Goal: Find specific page/section: Find specific page/section

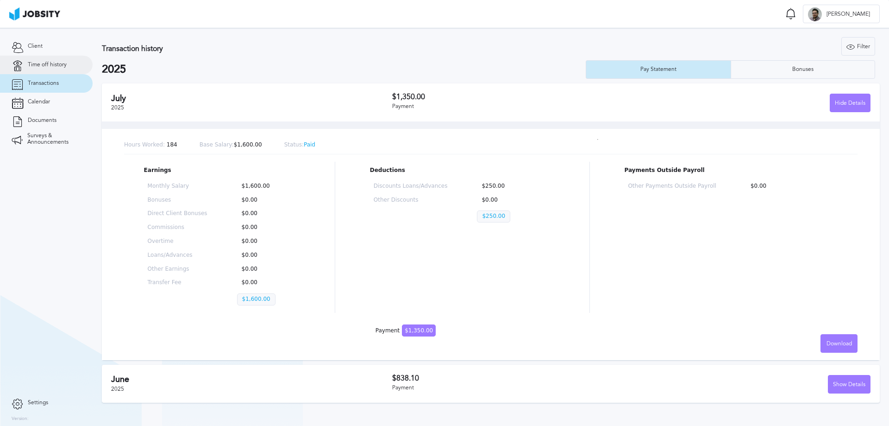
click at [52, 58] on link "Time off history" at bounding box center [46, 65] width 93 height 19
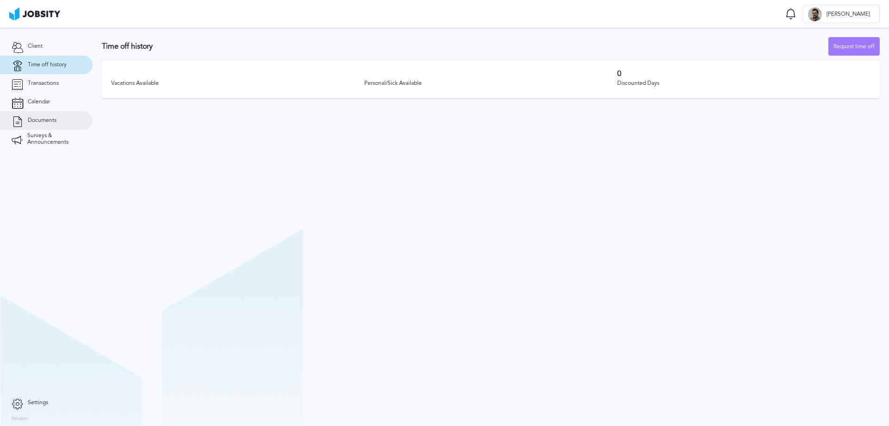
click at [42, 113] on link "Documents" at bounding box center [46, 120] width 93 height 19
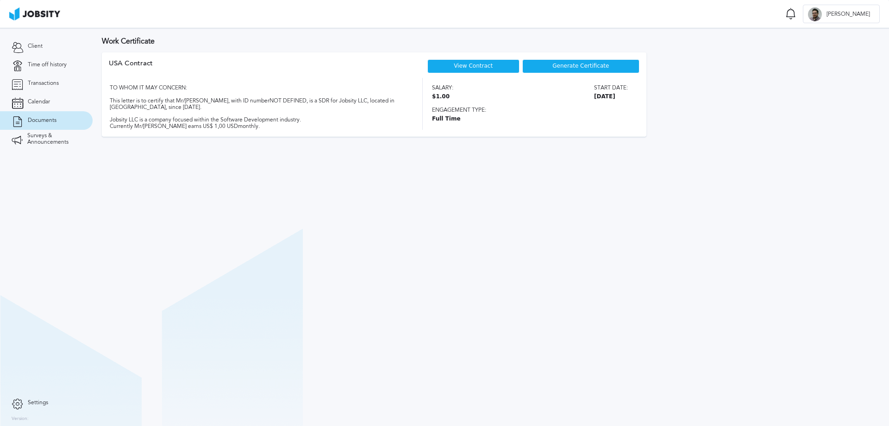
click at [427, 276] on section "Work Certificate USA [DEMOGRAPHIC_DATA] View Contract Generate Certificate TO W…" at bounding box center [491, 227] width 797 height 398
click at [497, 67] on div "View Contract" at bounding box center [474, 66] width 92 height 14
click at [476, 66] on link "View Contract" at bounding box center [473, 66] width 39 height 6
click at [58, 45] on link "Client" at bounding box center [46, 46] width 93 height 19
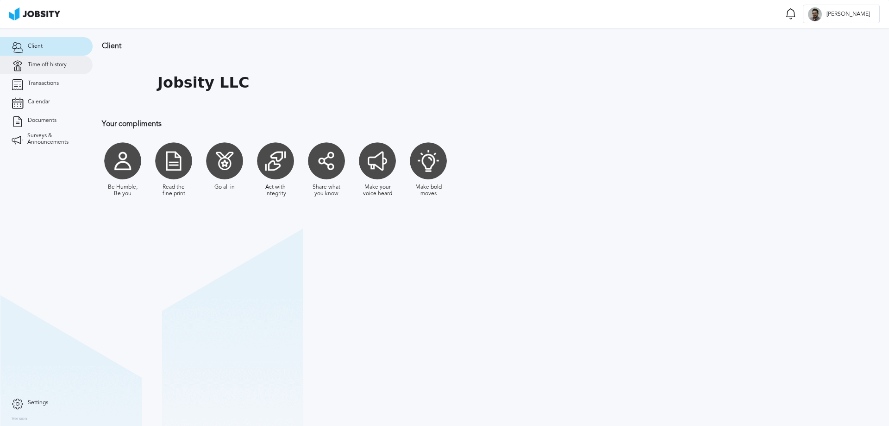
click at [51, 62] on span "Time off history" at bounding box center [47, 65] width 39 height 6
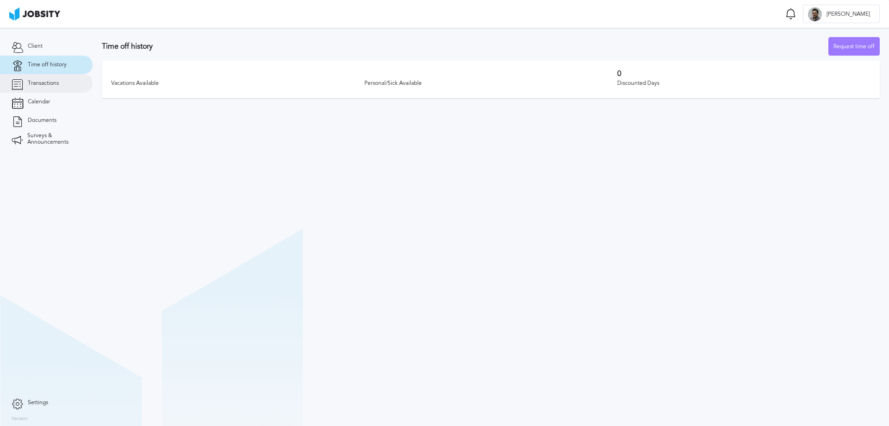
click at [48, 89] on link "Transactions" at bounding box center [46, 83] width 93 height 19
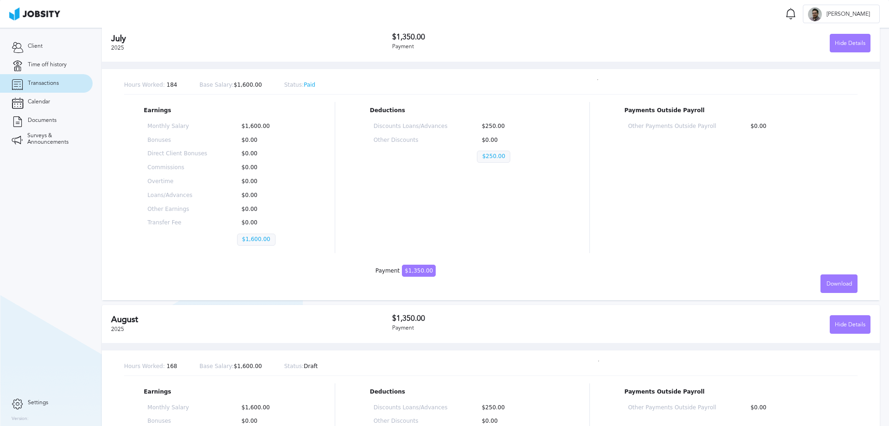
scroll to position [139, 0]
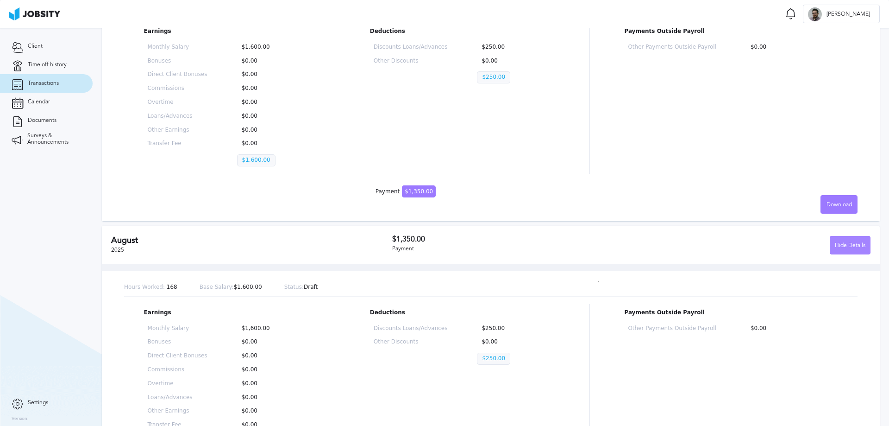
click at [839, 242] on div "Hide Details" at bounding box center [850, 245] width 40 height 19
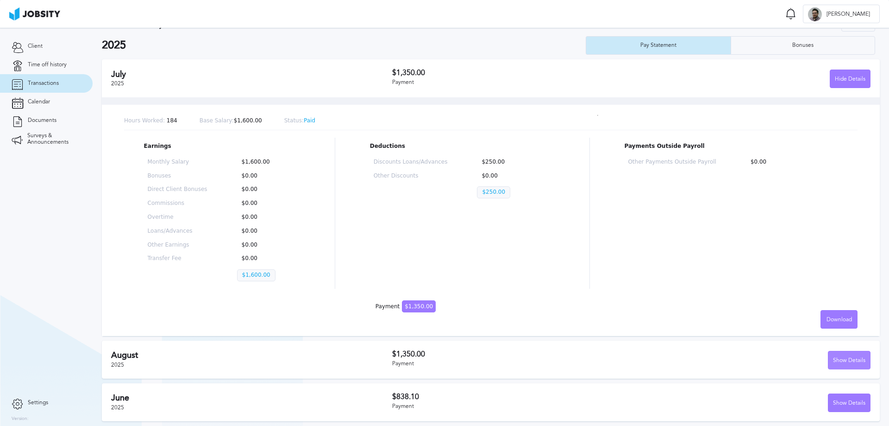
click at [844, 354] on div "Show Details" at bounding box center [850, 360] width 42 height 19
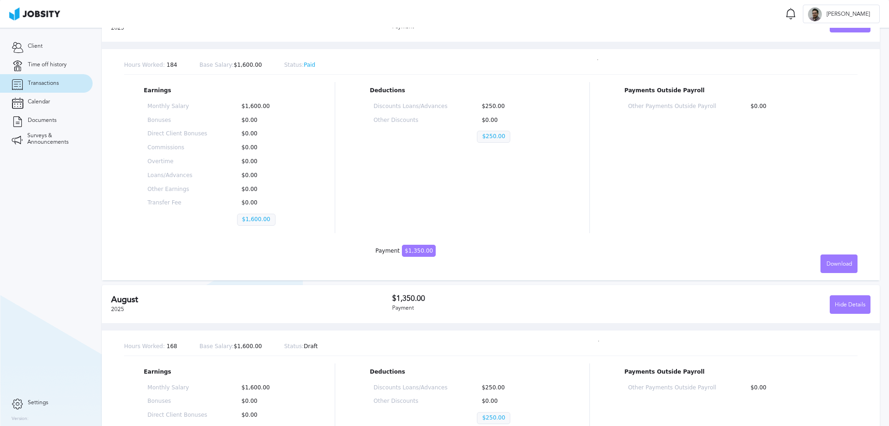
scroll to position [77, 0]
